Goal: Communication & Community: Answer question/provide support

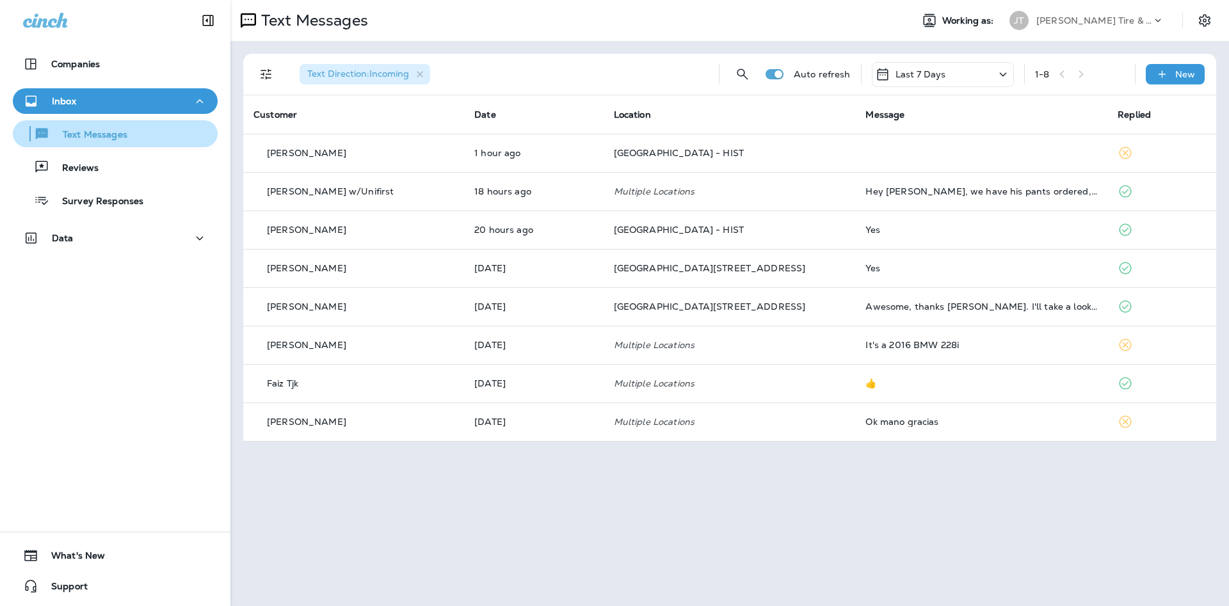
click at [127, 138] on p "Text Messages" at bounding box center [88, 135] width 77 height 12
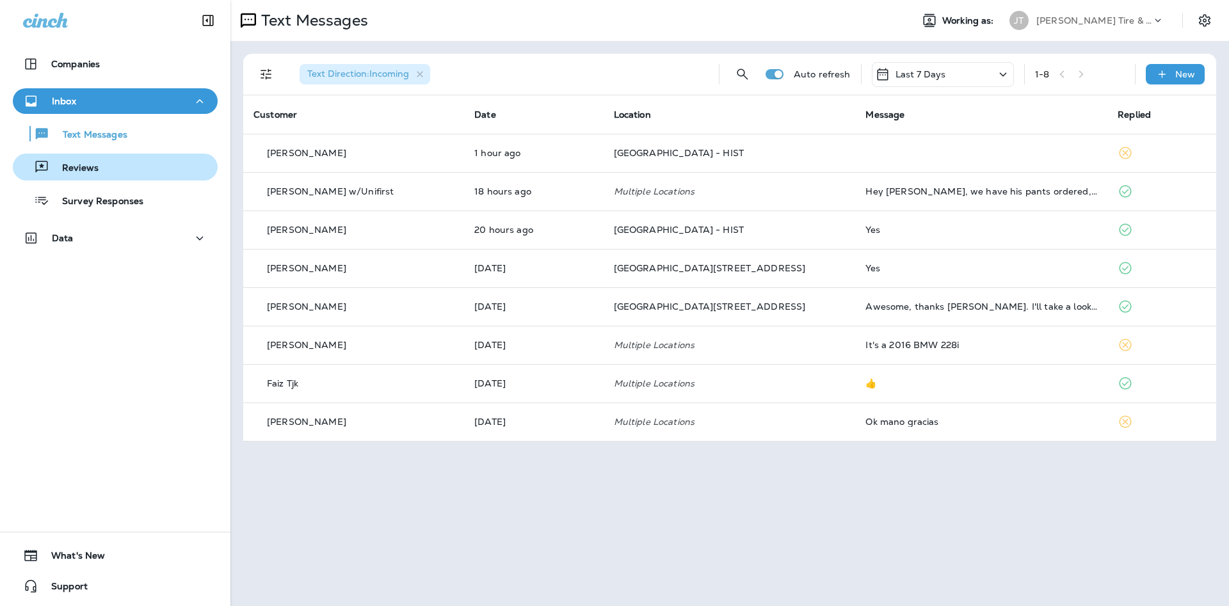
click at [132, 159] on div "Reviews" at bounding box center [115, 166] width 195 height 19
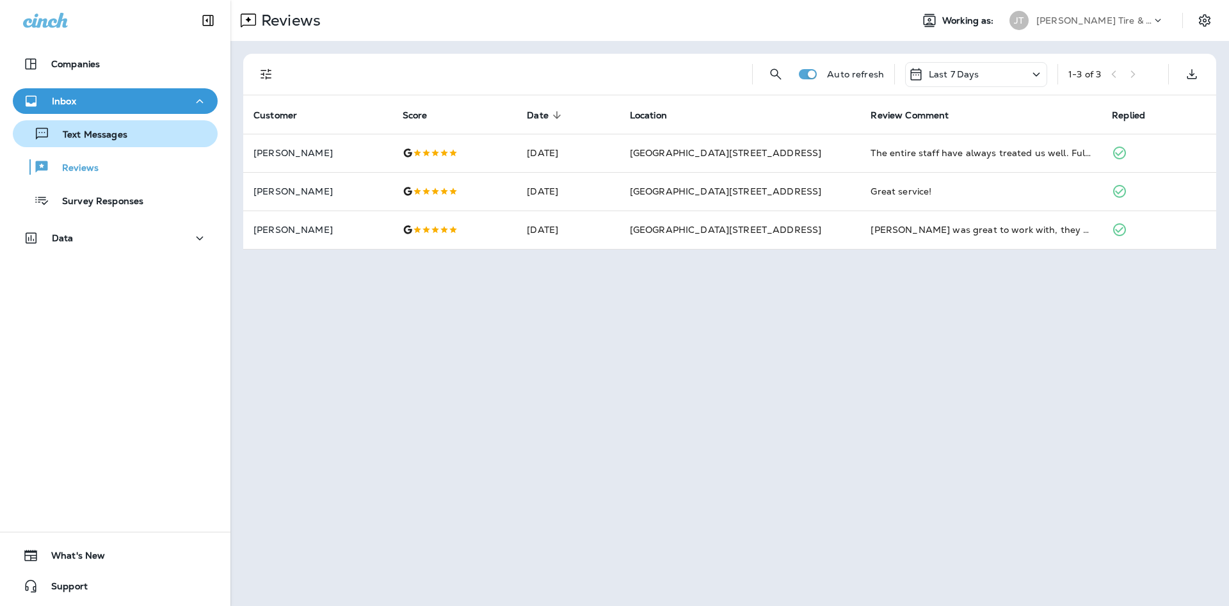
click at [141, 129] on div "Text Messages" at bounding box center [115, 133] width 195 height 19
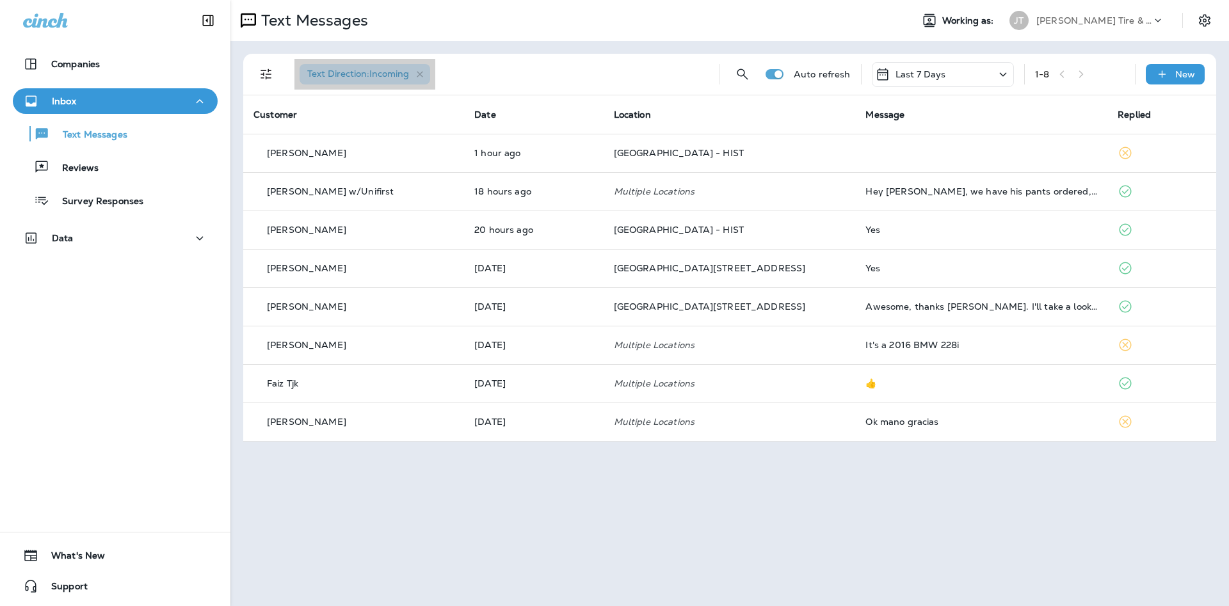
click at [414, 79] on span "Text Direction : Incoming" at bounding box center [358, 74] width 117 height 12
click at [419, 79] on icon "button" at bounding box center [420, 74] width 11 height 11
click at [266, 67] on icon "Filters" at bounding box center [266, 74] width 15 height 15
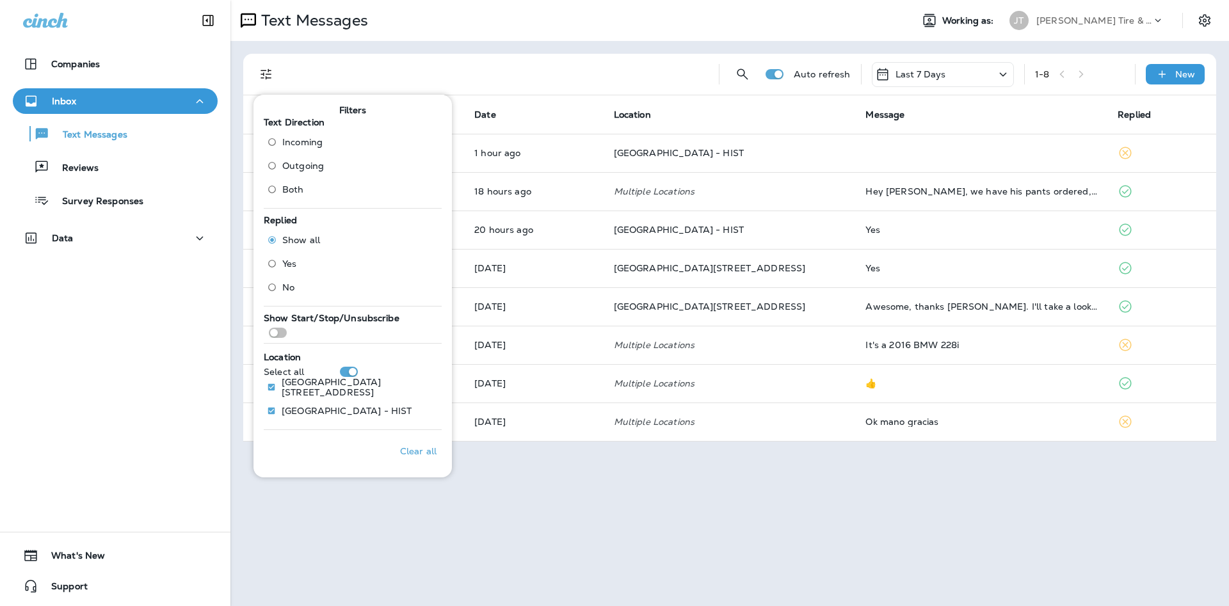
click at [282, 186] on span "Both" at bounding box center [293, 189] width 22 height 10
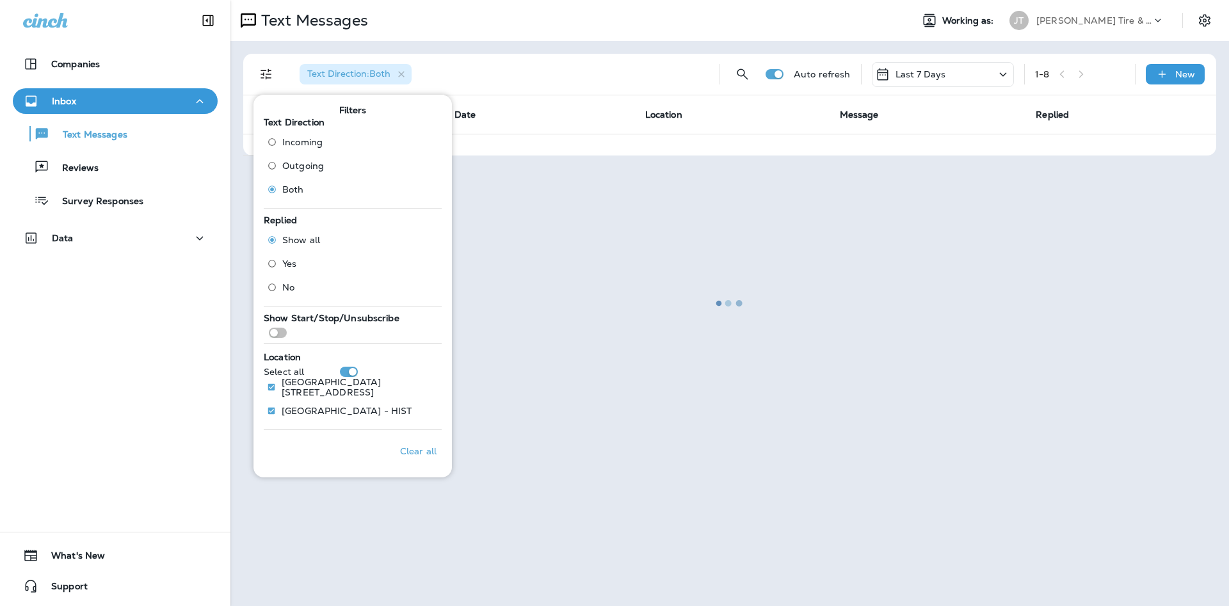
click at [604, 61] on div at bounding box center [730, 303] width 996 height 604
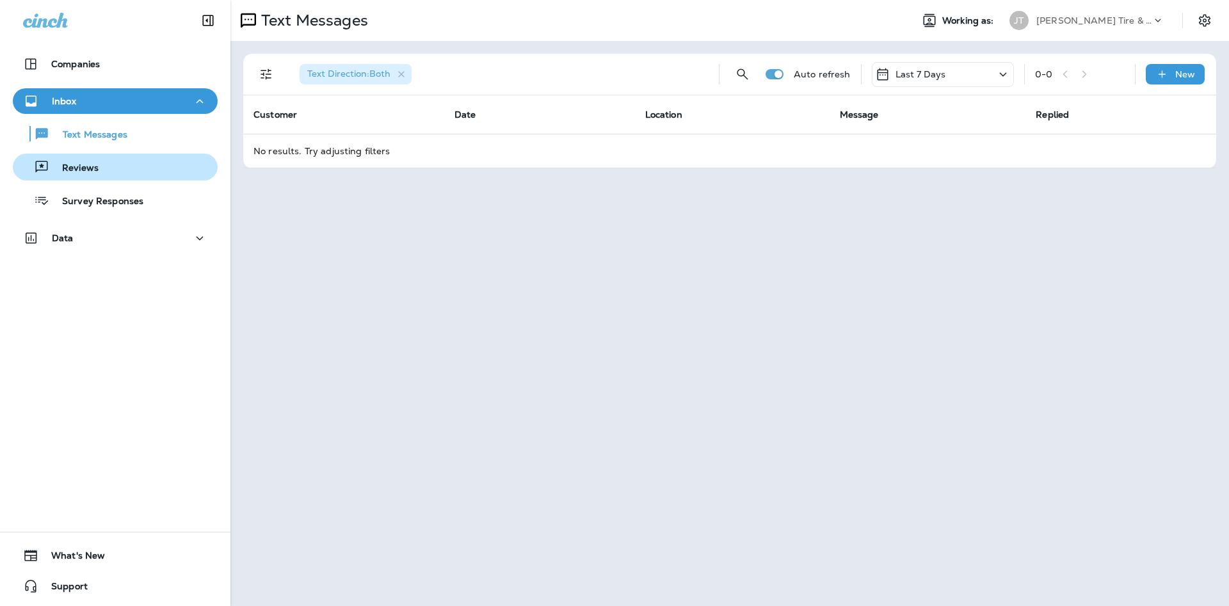
click at [120, 179] on button "Reviews" at bounding box center [115, 167] width 205 height 27
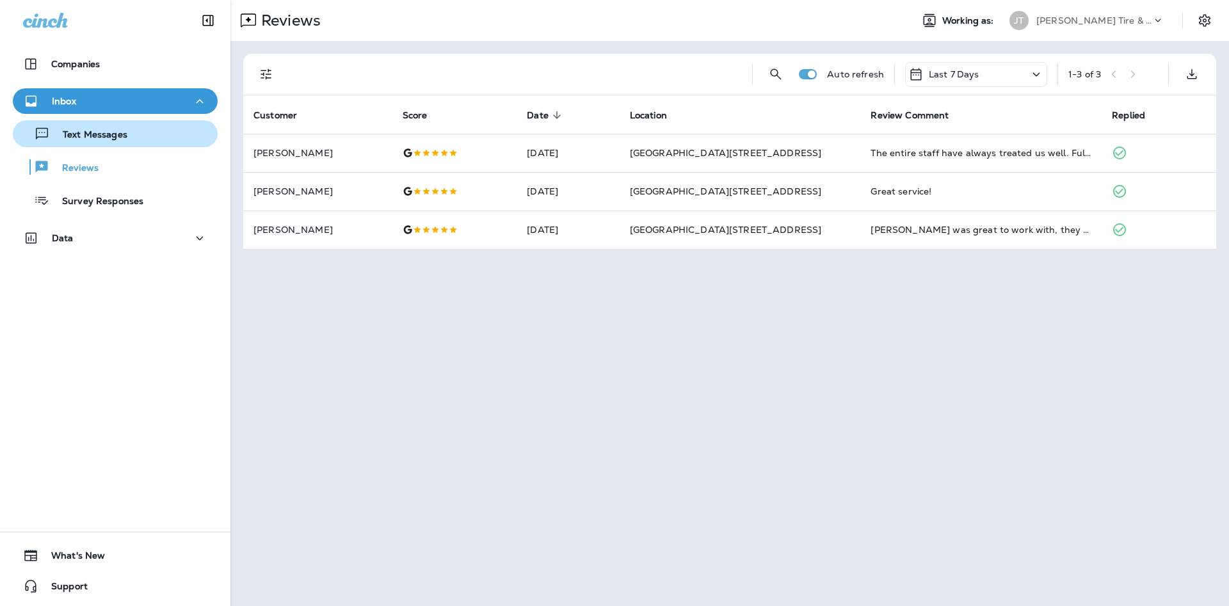
click at [153, 139] on div "Text Messages" at bounding box center [115, 133] width 195 height 19
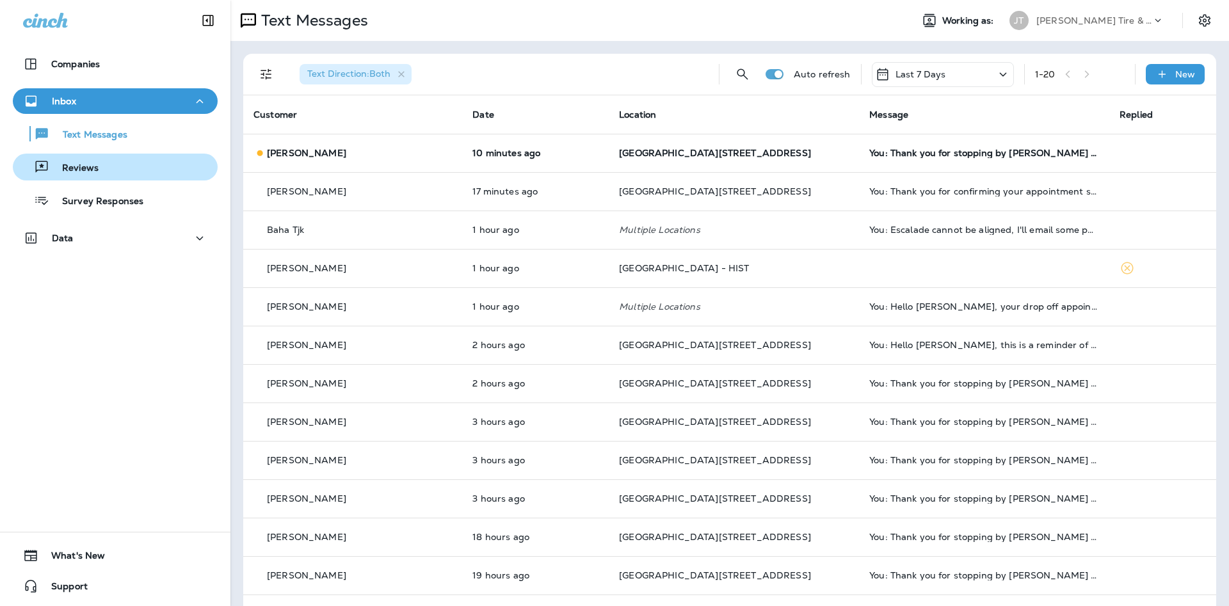
click at [104, 175] on div "Reviews" at bounding box center [115, 166] width 195 height 19
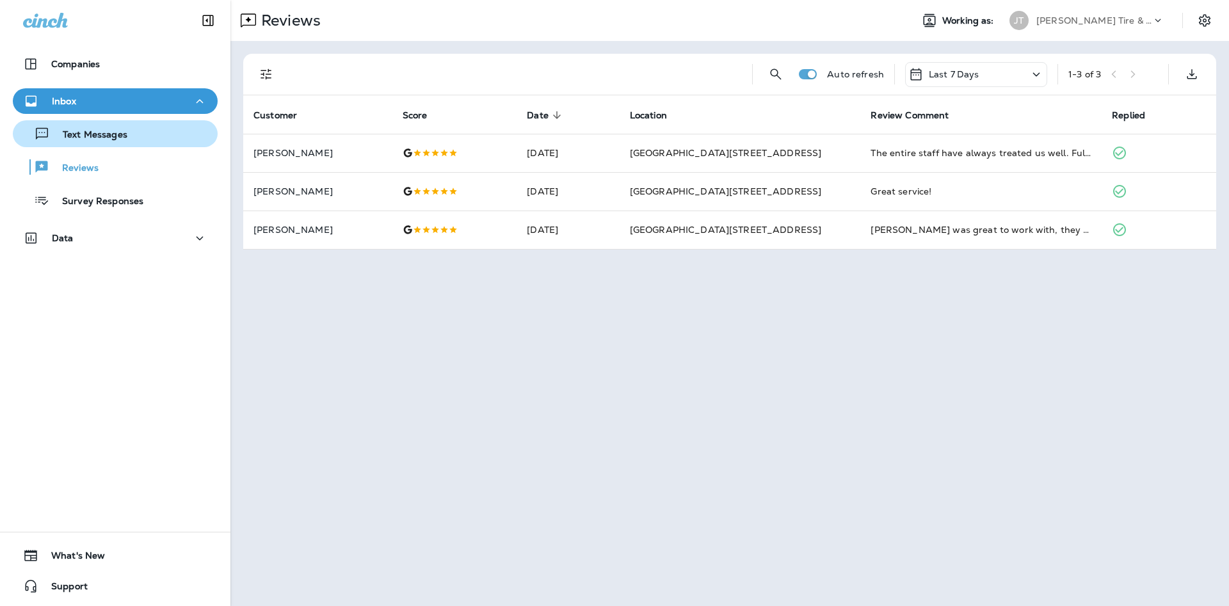
click at [111, 124] on div "Text Messages" at bounding box center [72, 133] width 109 height 19
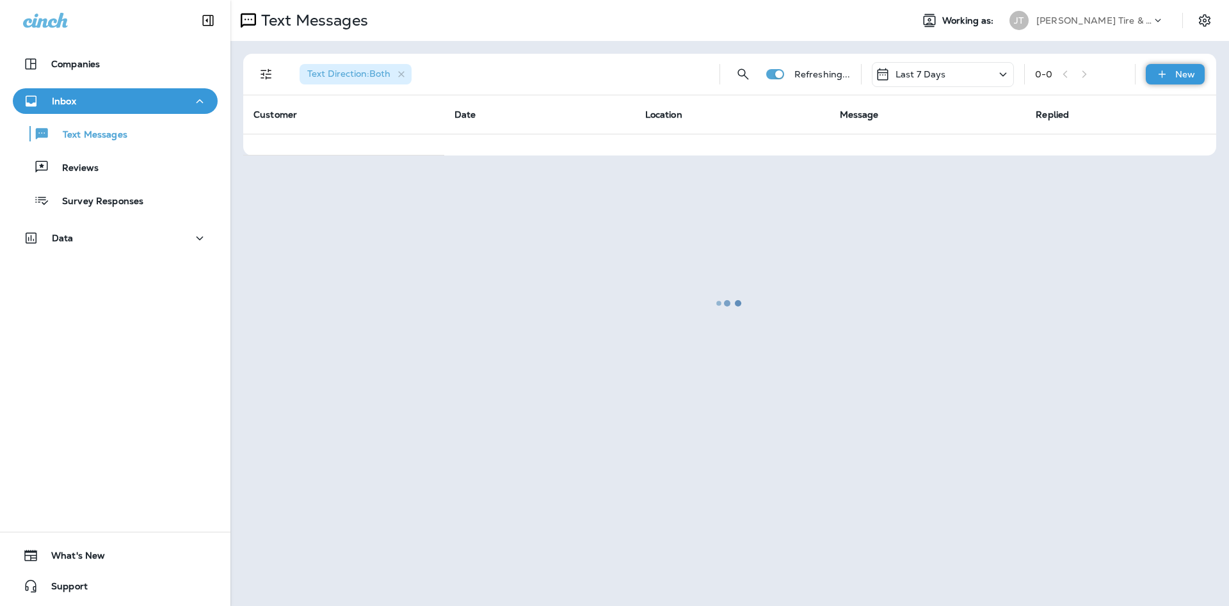
click at [1161, 73] on icon at bounding box center [1161, 74] width 13 height 13
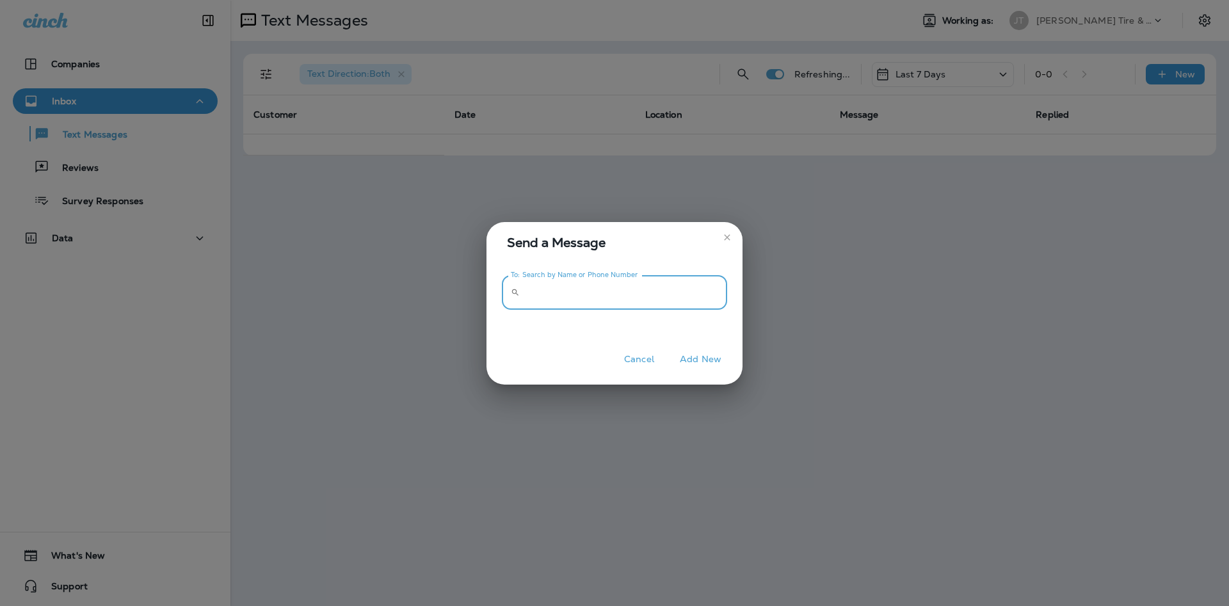
click at [636, 286] on input "To: Search by Name or Phone Number" at bounding box center [626, 293] width 202 height 34
paste input "**********"
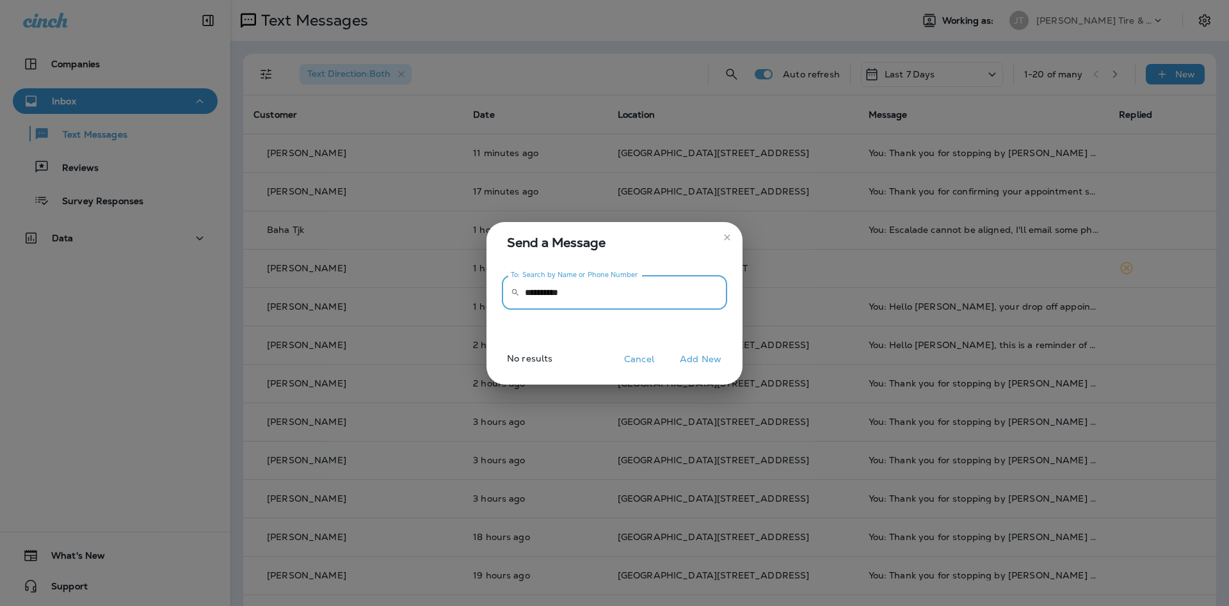
type input "**********"
click at [707, 365] on button "Add New" at bounding box center [700, 360] width 54 height 20
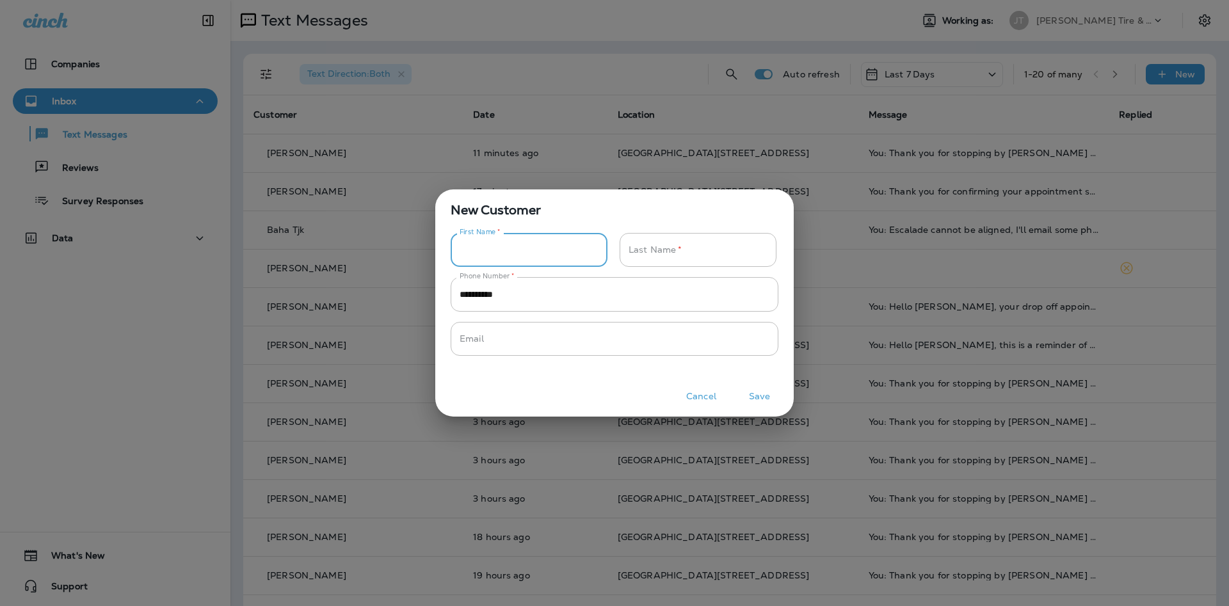
click at [579, 255] on input "Phone Number   *" at bounding box center [522, 250] width 143 height 34
type input "**********"
click at [746, 247] on input "Phone Number   *" at bounding box center [691, 250] width 143 height 34
type input "********"
click at [755, 393] on button "Save" at bounding box center [759, 397] width 48 height 20
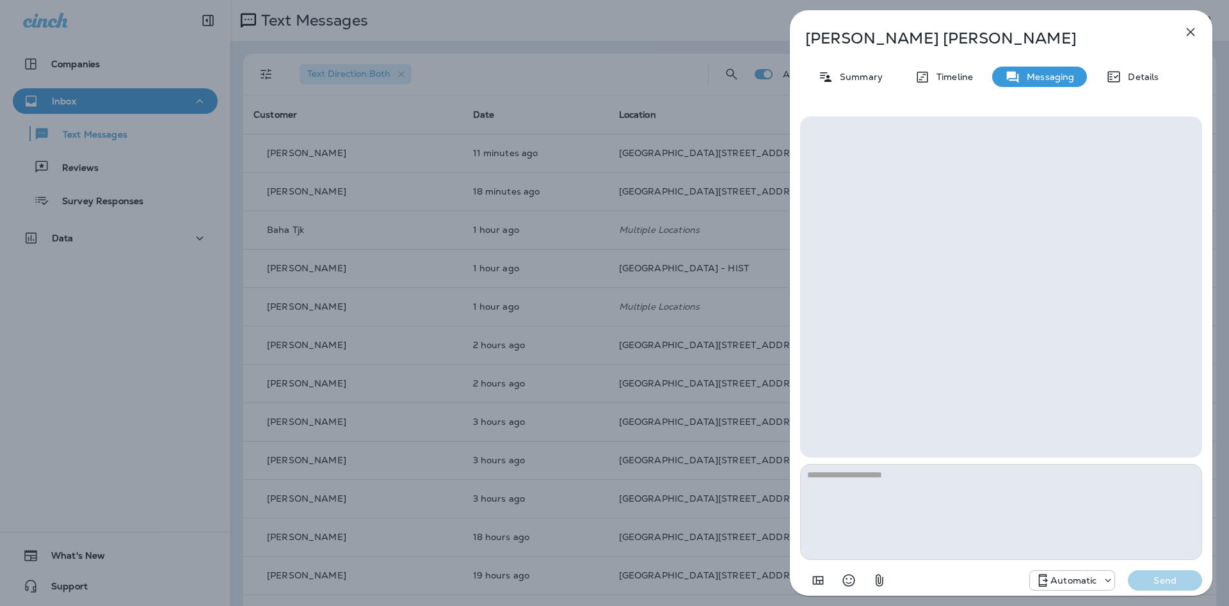
click at [1051, 572] on div "Automatic" at bounding box center [1072, 580] width 86 height 20
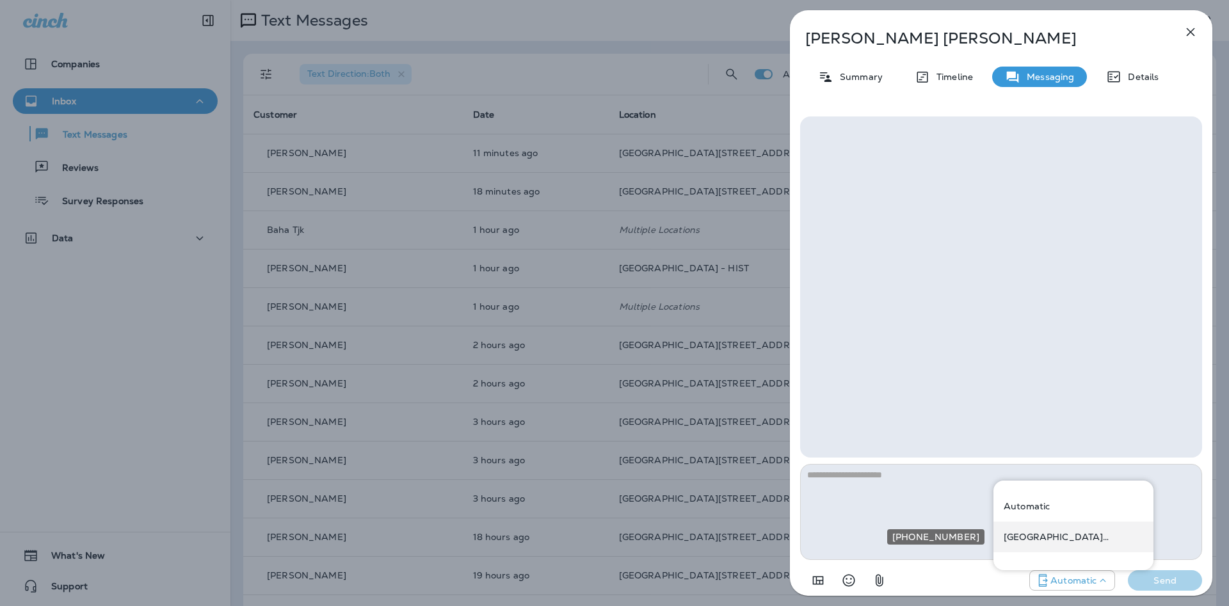
click at [1038, 545] on div "[GEOGRAPHIC_DATA][STREET_ADDRESS] ([STREET_ADDRESS])" at bounding box center [1073, 537] width 160 height 31
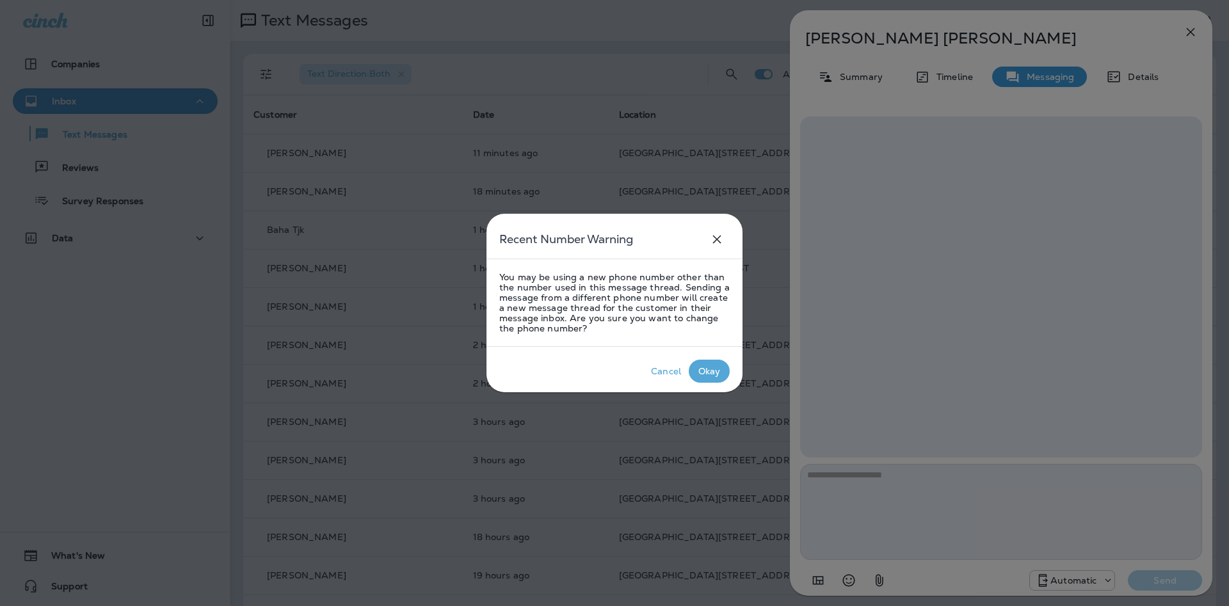
click at [699, 373] on div "Okay" at bounding box center [709, 371] width 22 height 10
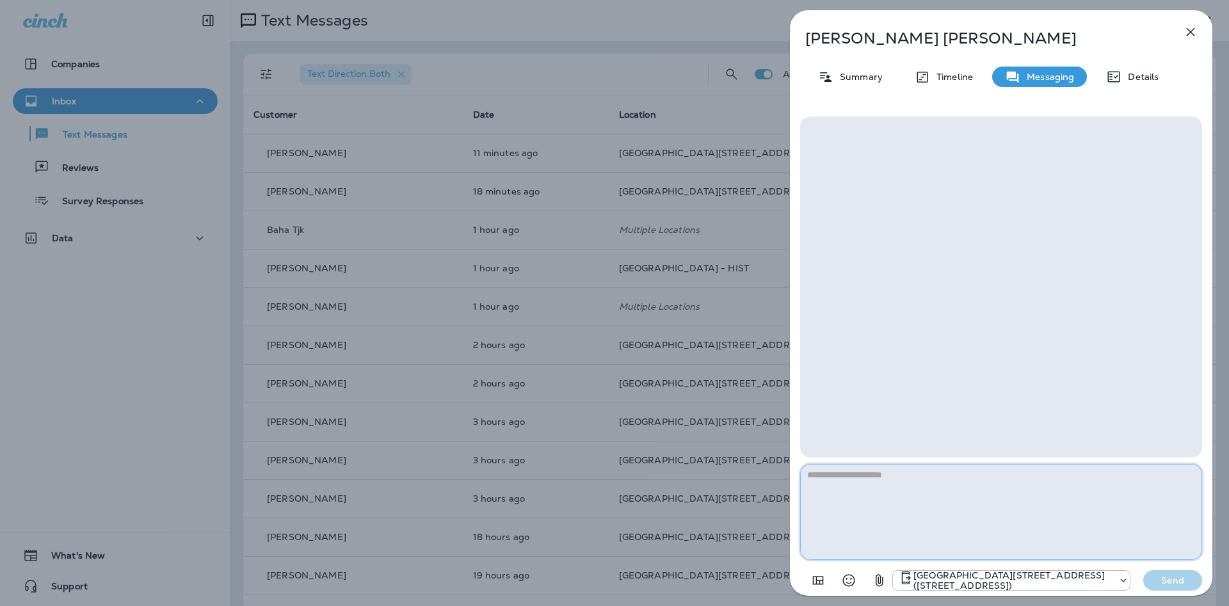
click at [870, 508] on textarea at bounding box center [1001, 512] width 402 height 96
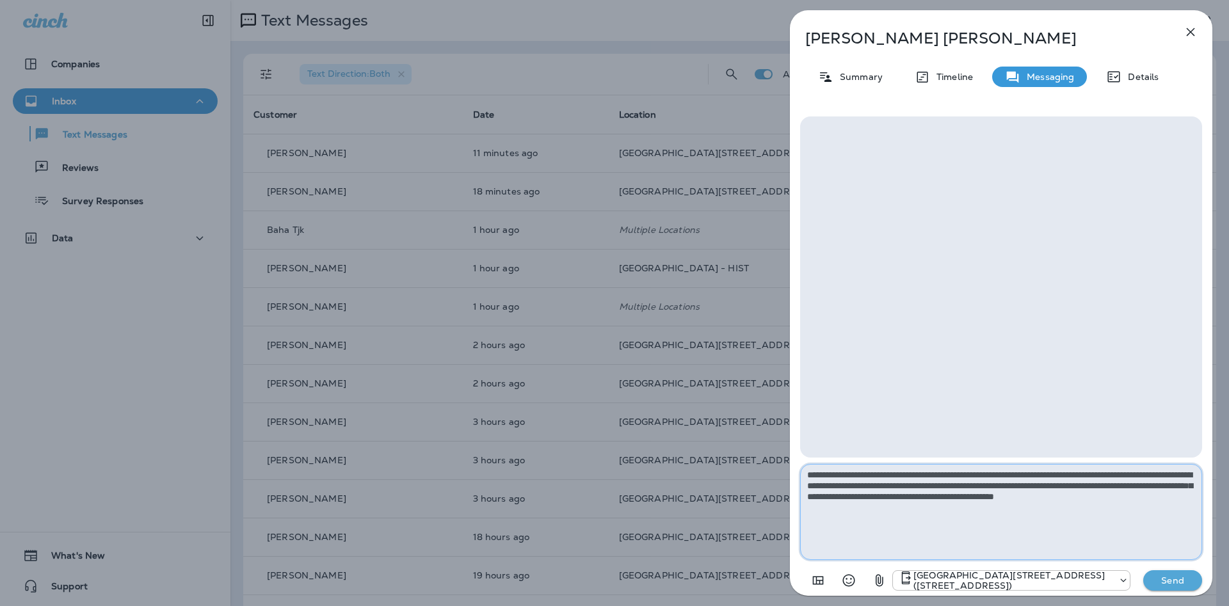
type textarea "**********"
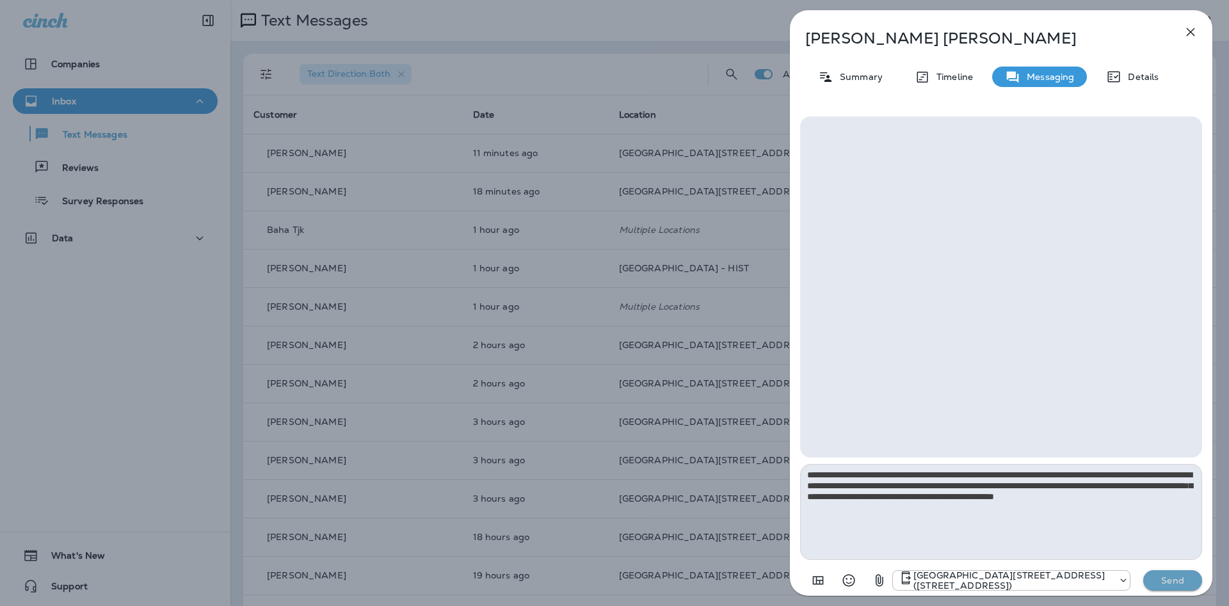
click at [1178, 580] on p "Send" at bounding box center [1173, 581] width 54 height 12
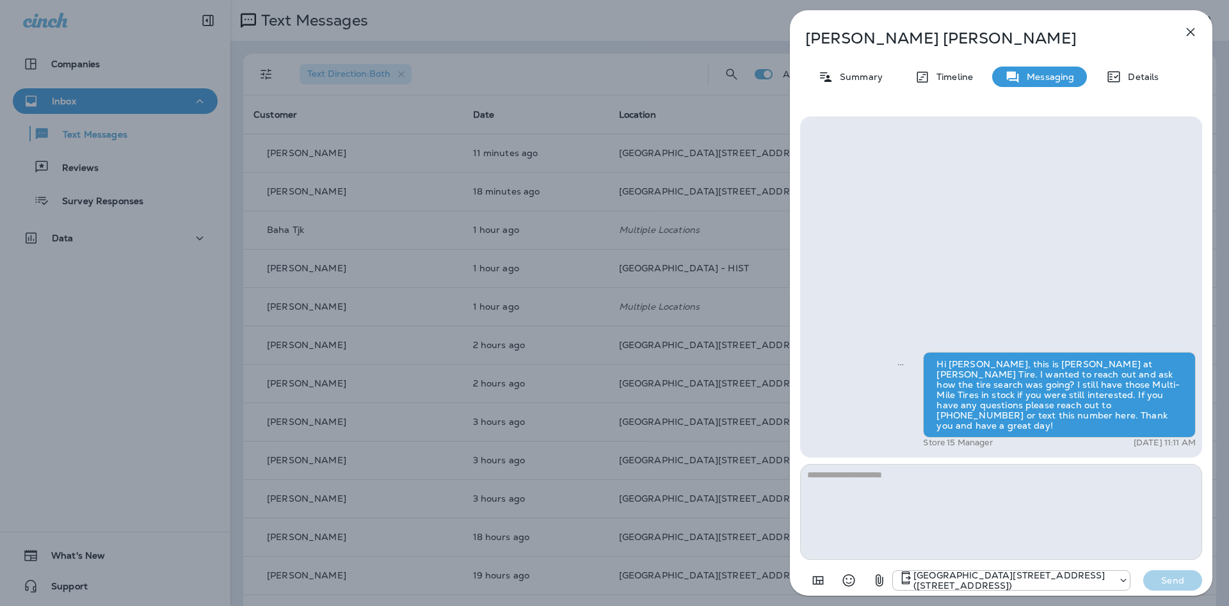
click at [1193, 36] on icon "button" at bounding box center [1190, 31] width 15 height 15
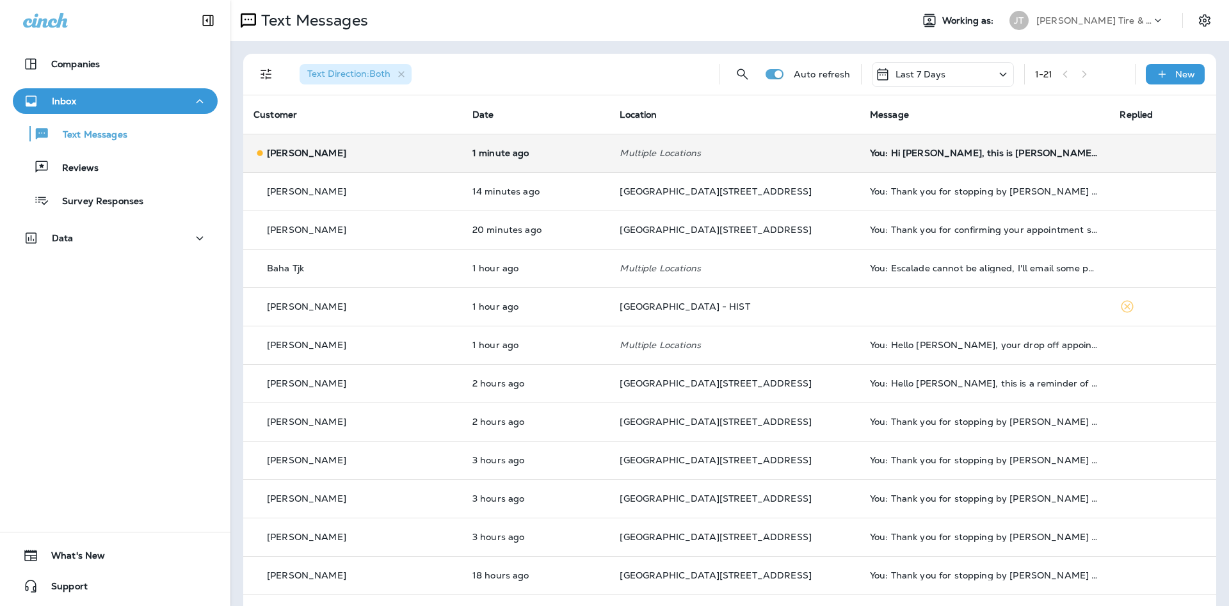
click at [968, 158] on td "You: Hi [PERSON_NAME], this is [PERSON_NAME] at [PERSON_NAME] Tire. I wanted to…" at bounding box center [985, 153] width 250 height 38
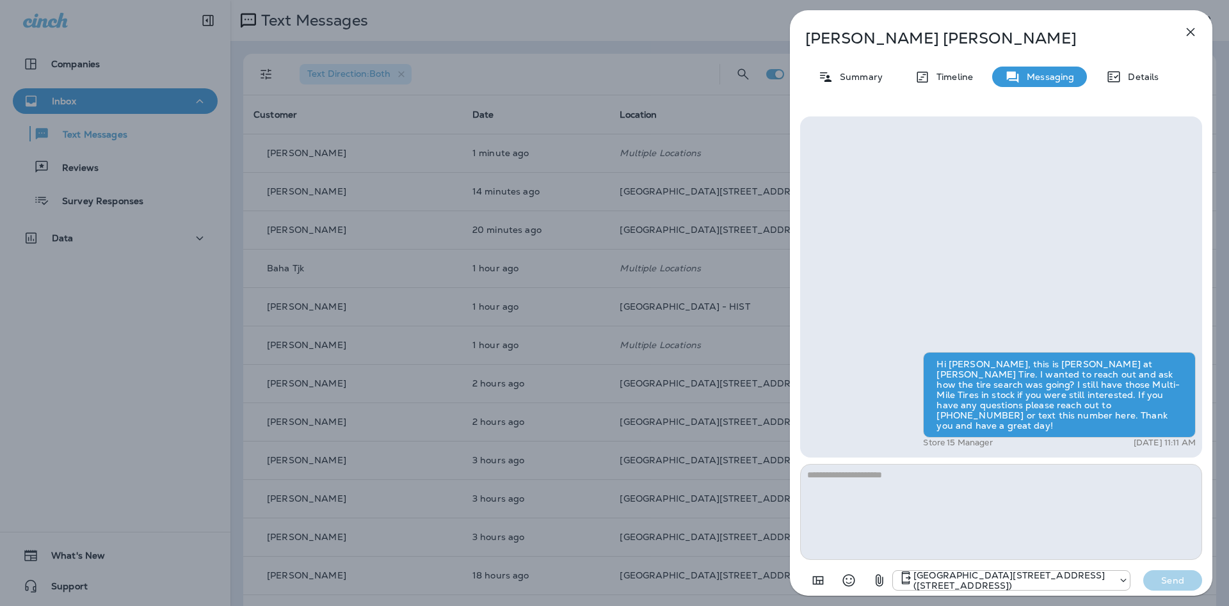
click at [1192, 24] on button "button" at bounding box center [1191, 32] width 26 height 26
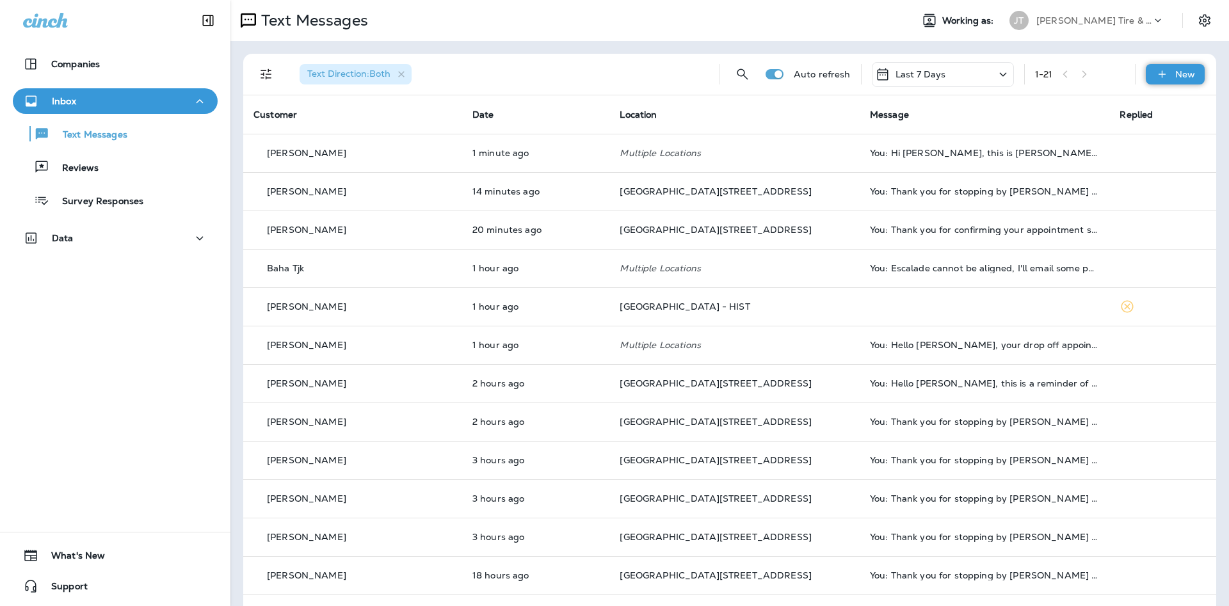
click at [1161, 72] on icon at bounding box center [1161, 74] width 13 height 13
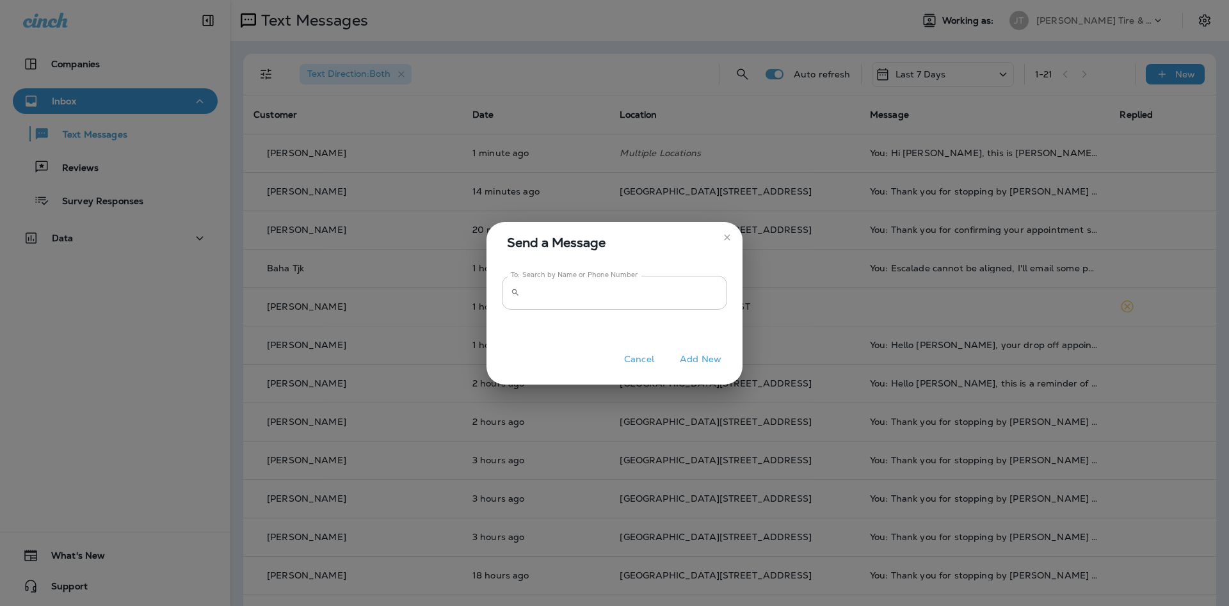
click at [544, 287] on input "To: Search by Name or Phone Number" at bounding box center [626, 293] width 202 height 34
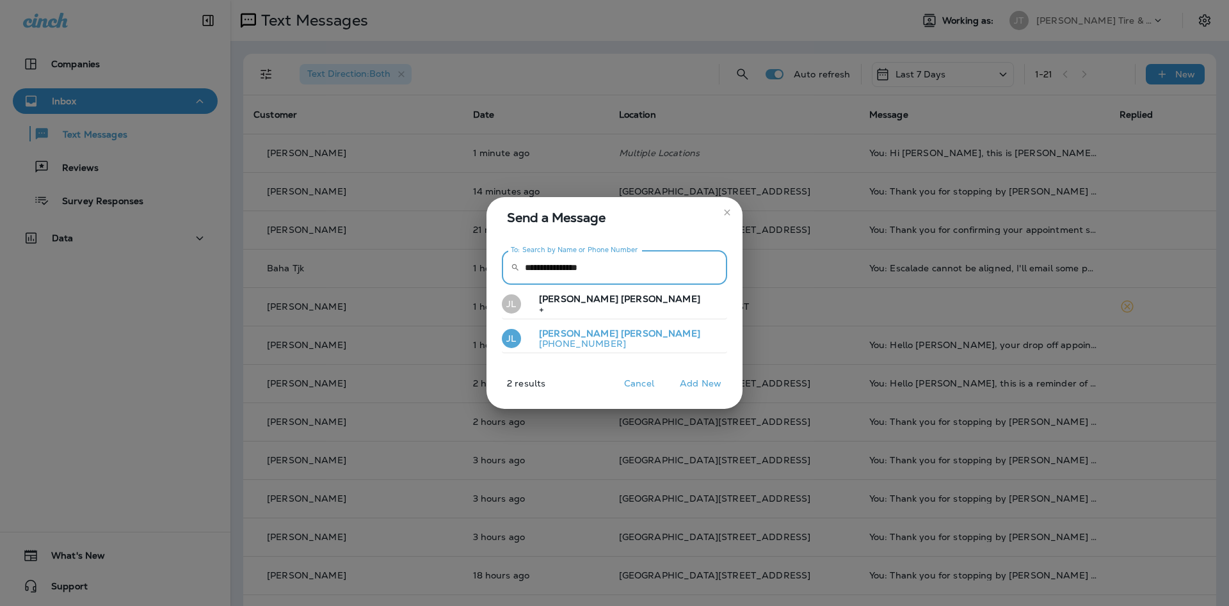
type input "**********"
click at [676, 343] on button "[PERSON_NAME] [PHONE_NUMBER]" at bounding box center [614, 339] width 225 height 29
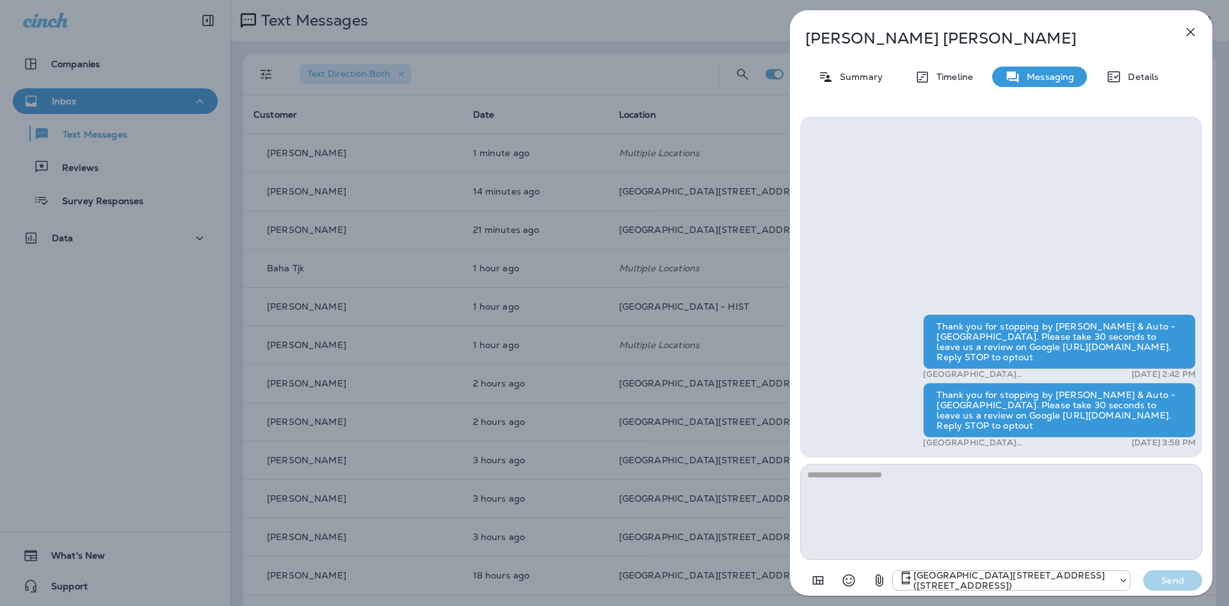
click at [1079, 515] on textarea at bounding box center [1001, 512] width 402 height 96
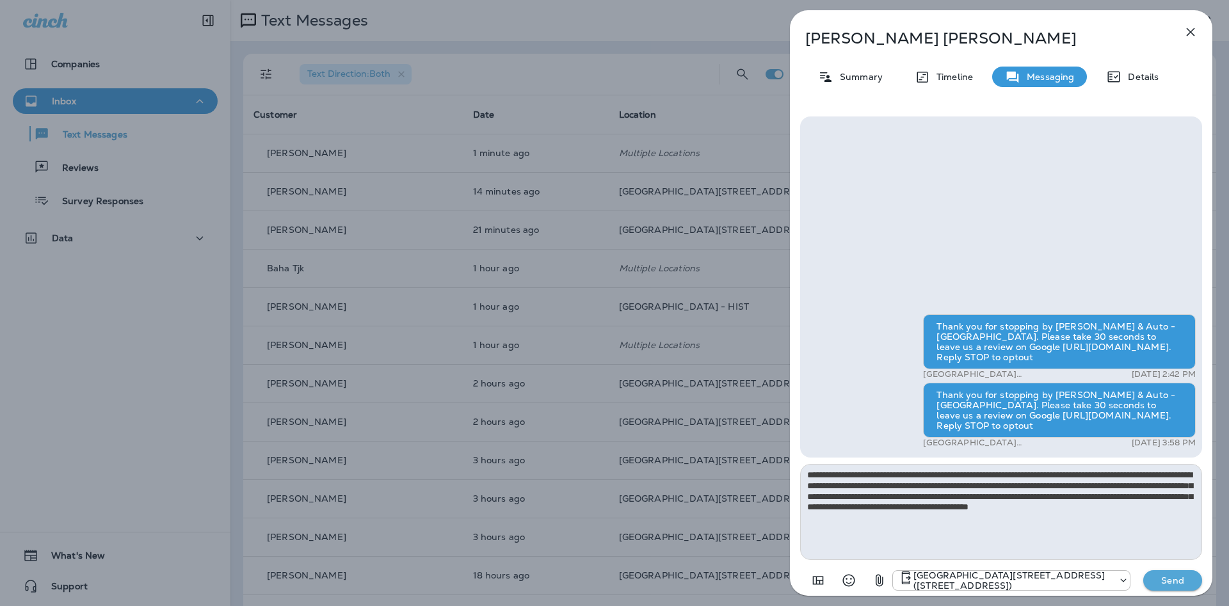
type textarea "**********"
click at [1169, 588] on button "Send" at bounding box center [1172, 580] width 59 height 20
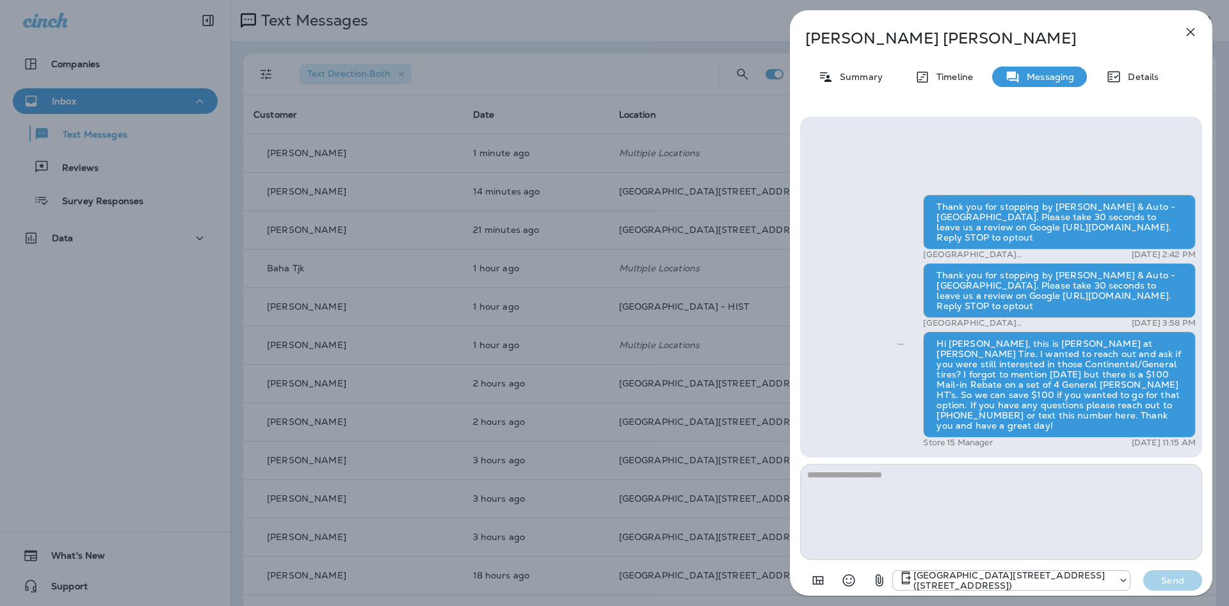
click at [1195, 29] on icon "button" at bounding box center [1190, 31] width 15 height 15
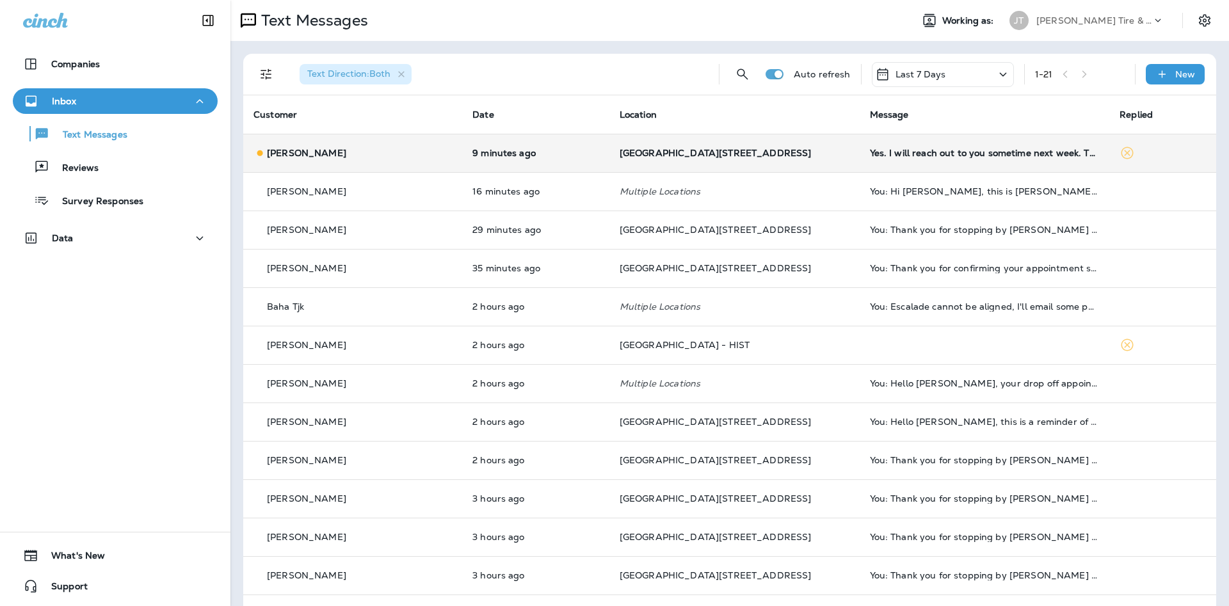
click at [971, 157] on div "Yes. I will reach out to you sometime next week. Thanks" at bounding box center [985, 153] width 230 height 10
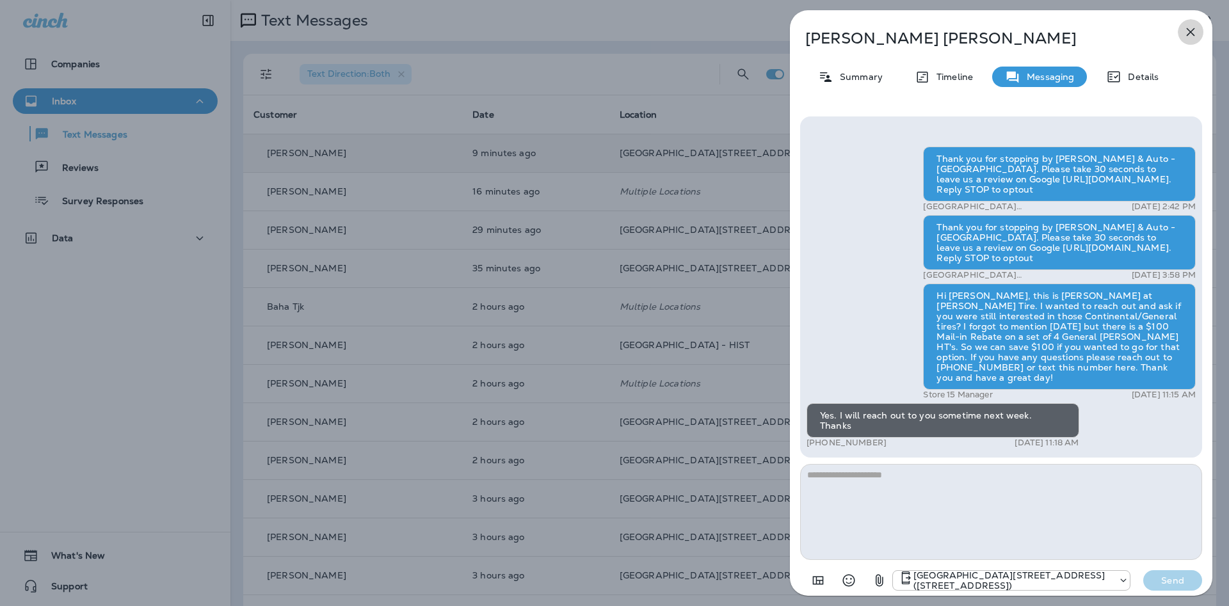
click at [1199, 26] on button "button" at bounding box center [1191, 32] width 26 height 26
